Goal: Information Seeking & Learning: Find specific fact

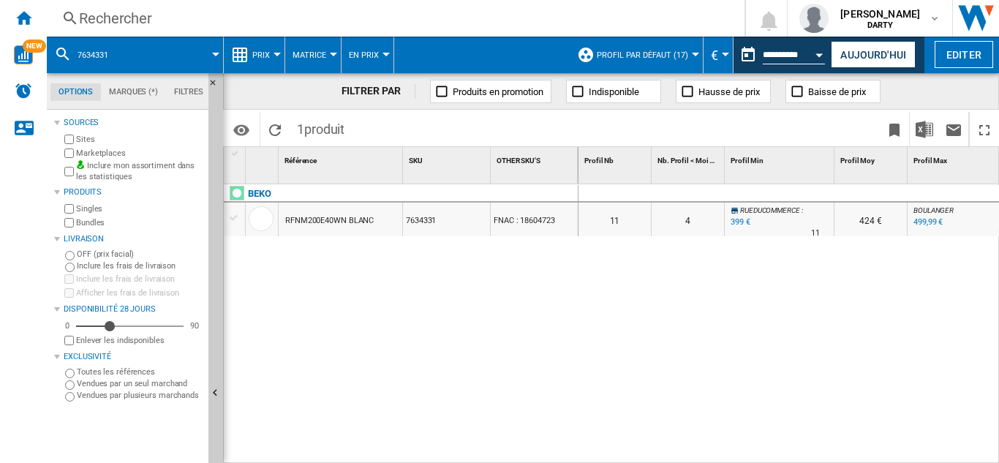
click at [133, 14] on div "Rechercher" at bounding box center [392, 18] width 627 height 20
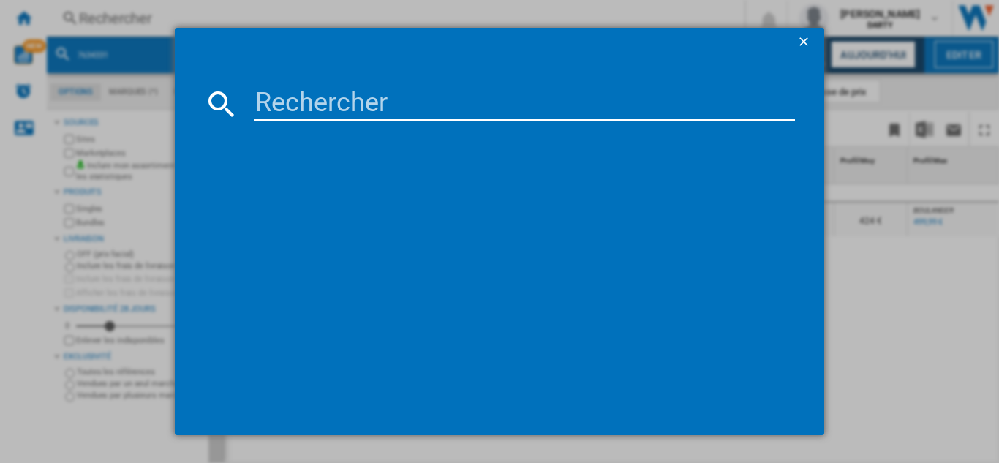
click at [282, 108] on input at bounding box center [524, 103] width 541 height 35
paste input "7637632"
type input "7637632"
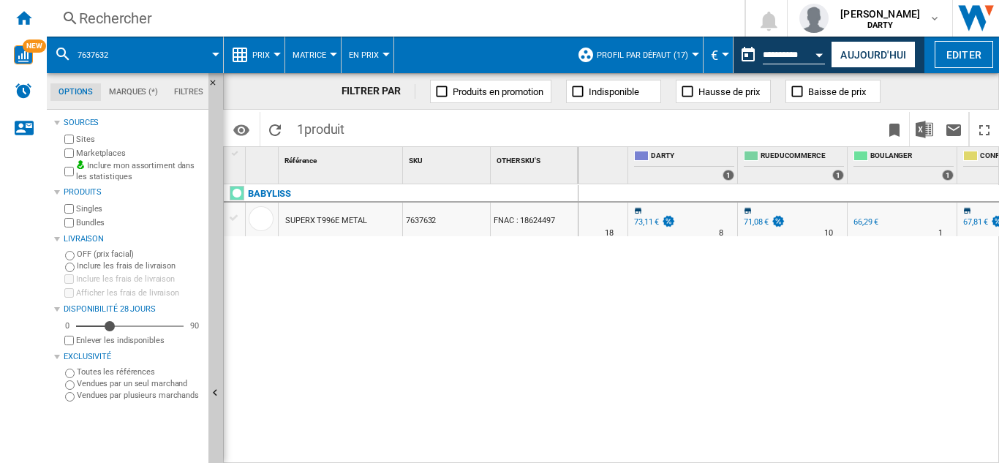
click at [127, 17] on div "Rechercher" at bounding box center [392, 18] width 627 height 20
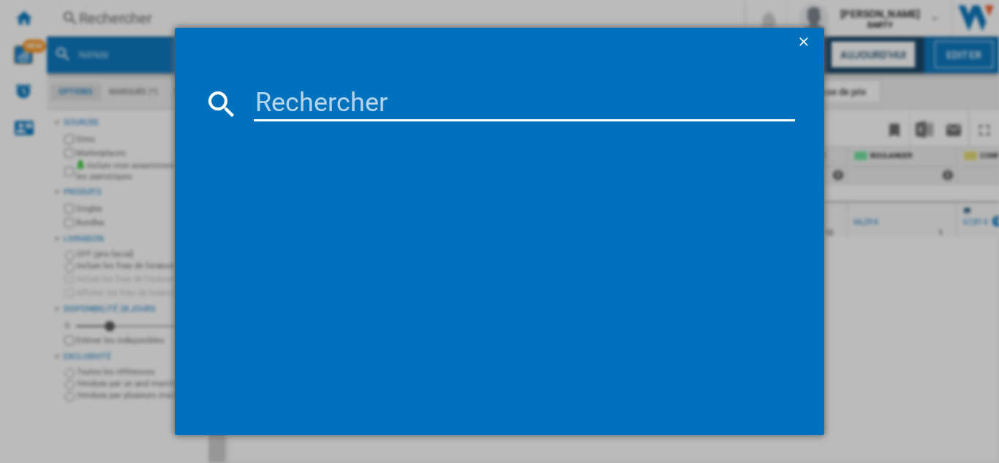
type input "7929161"
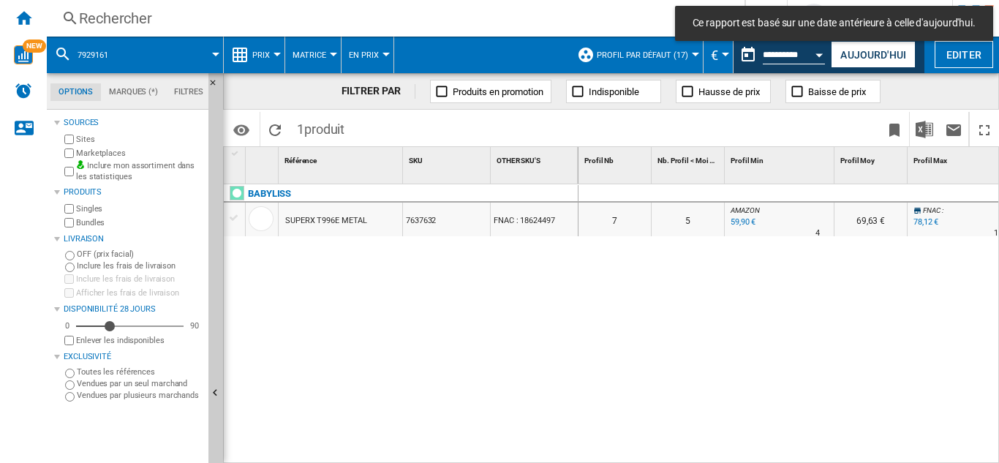
click at [818, 52] on button "Open calendar" at bounding box center [820, 52] width 26 height 26
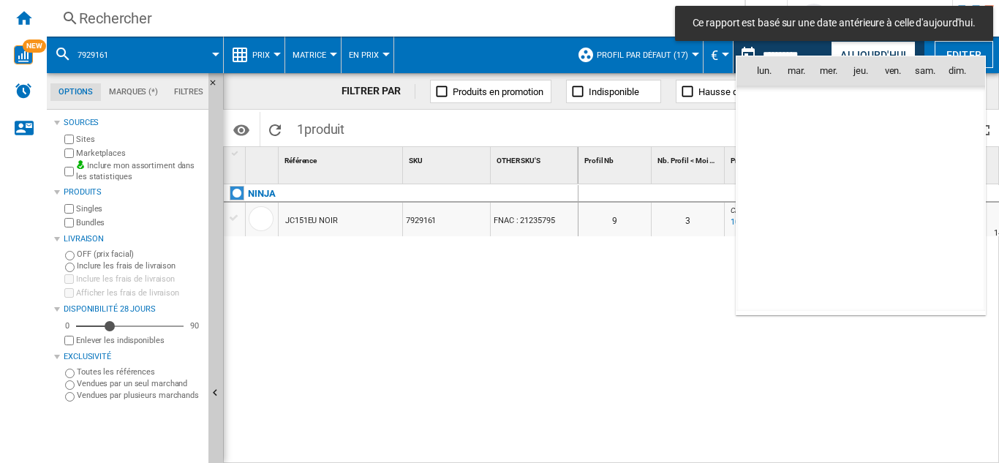
scroll to position [6976, 0]
click at [956, 132] on span "5" at bounding box center [957, 134] width 29 height 29
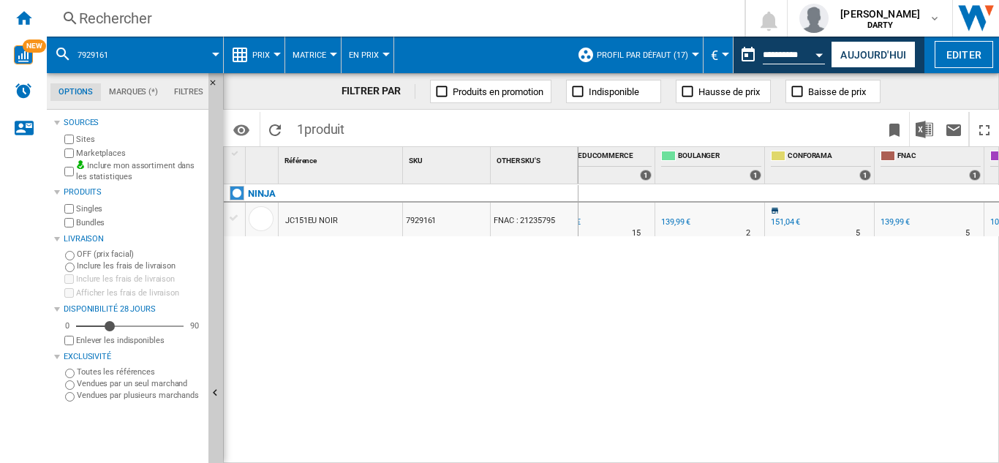
scroll to position [0, 1155]
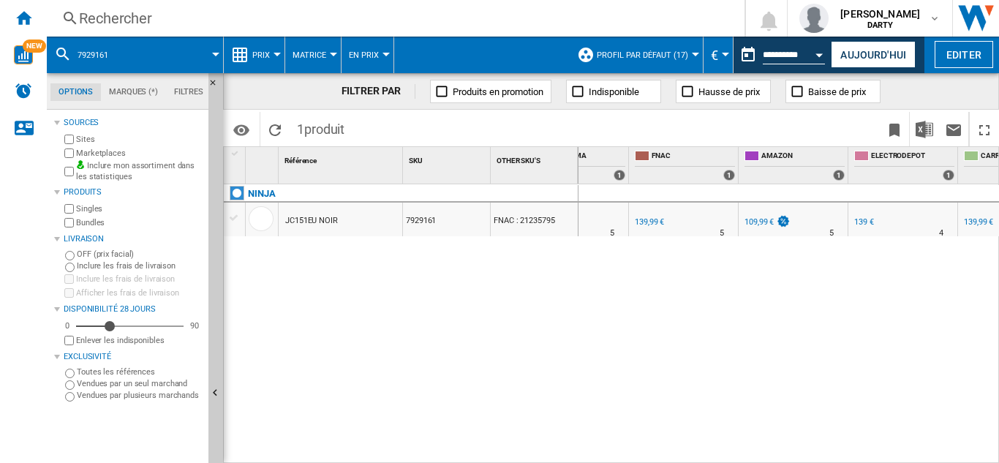
click at [128, 17] on div "Rechercher" at bounding box center [392, 18] width 627 height 20
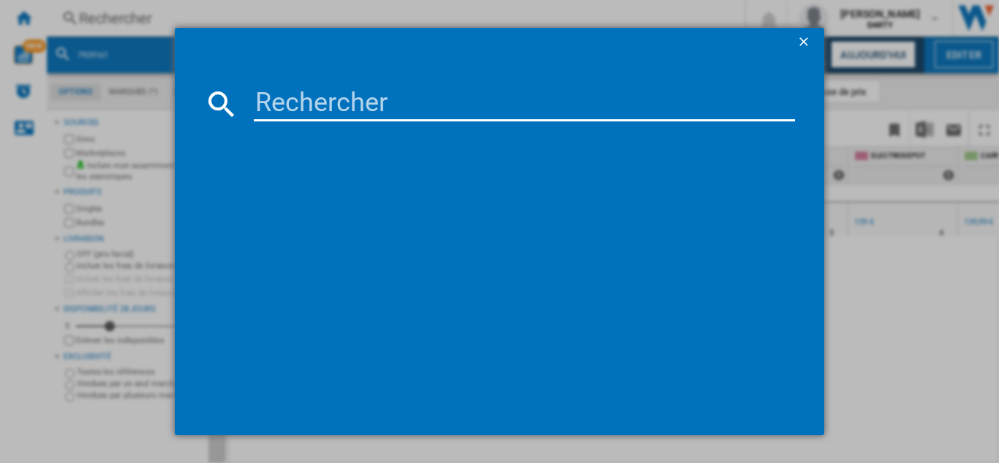
type input "7452837"
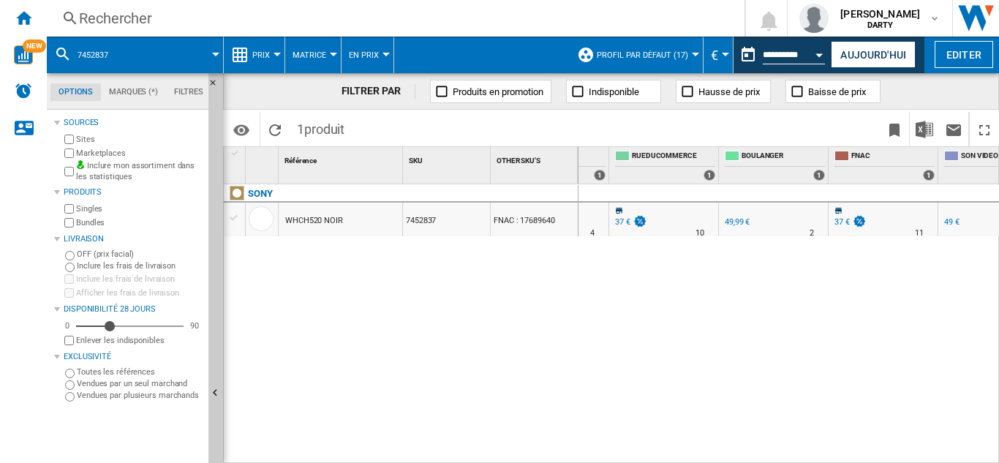
scroll to position [0, 1124]
